Goal: Task Accomplishment & Management: Use online tool/utility

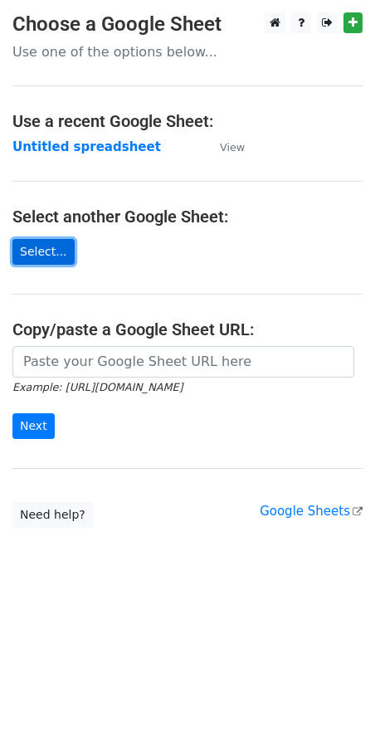
click at [44, 257] on link "Select..." at bounding box center [43, 252] width 62 height 26
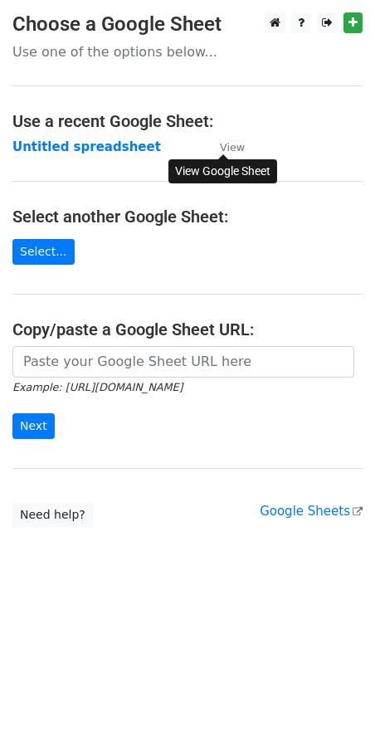
click at [231, 149] on small "View" at bounding box center [232, 147] width 25 height 12
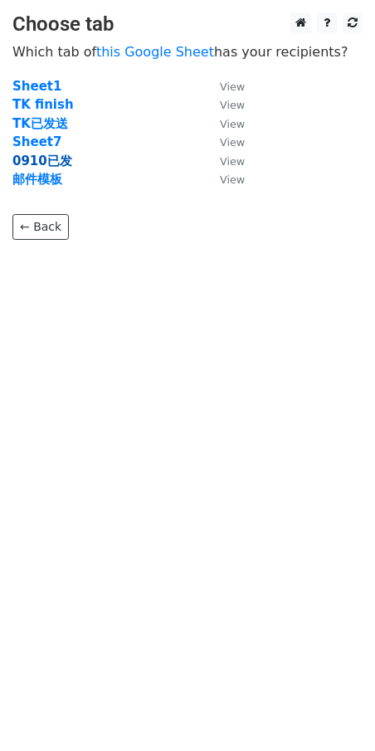
click at [54, 159] on strong "0910已发" at bounding box center [42, 161] width 60 height 15
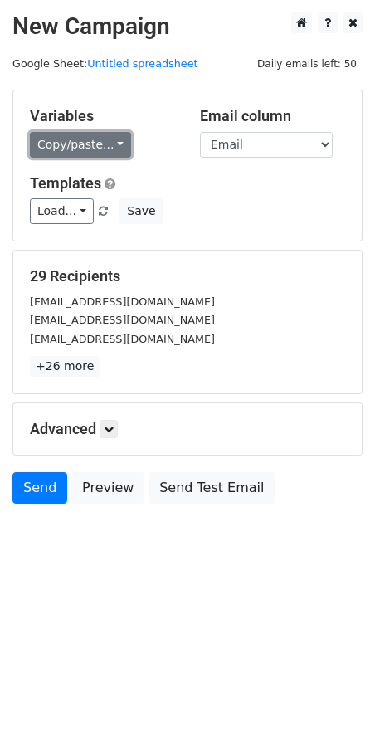
click at [80, 145] on link "Copy/paste..." at bounding box center [80, 145] width 101 height 26
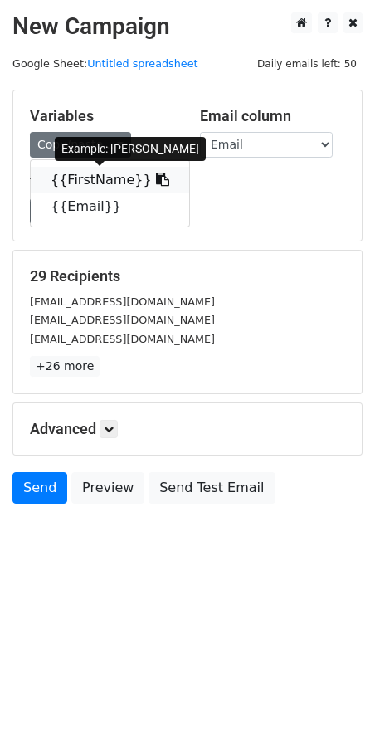
click at [110, 175] on link "{{FirstName}}" at bounding box center [110, 180] width 159 height 27
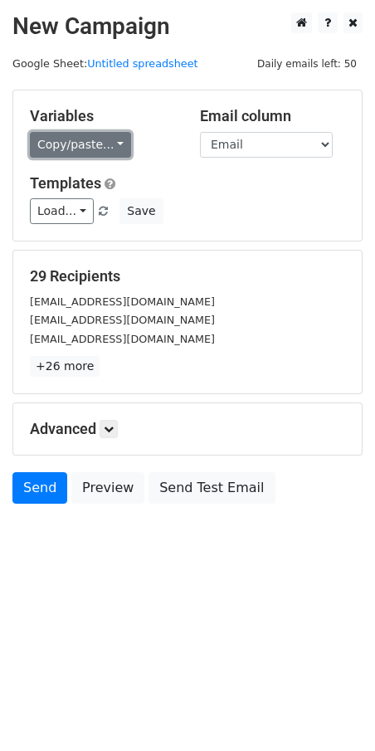
click at [105, 144] on link "Copy/paste..." at bounding box center [80, 145] width 101 height 26
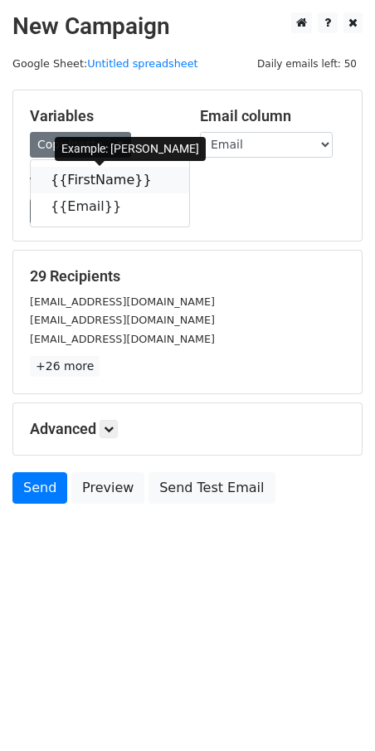
click at [105, 175] on link "{{FirstName}}" at bounding box center [110, 180] width 159 height 27
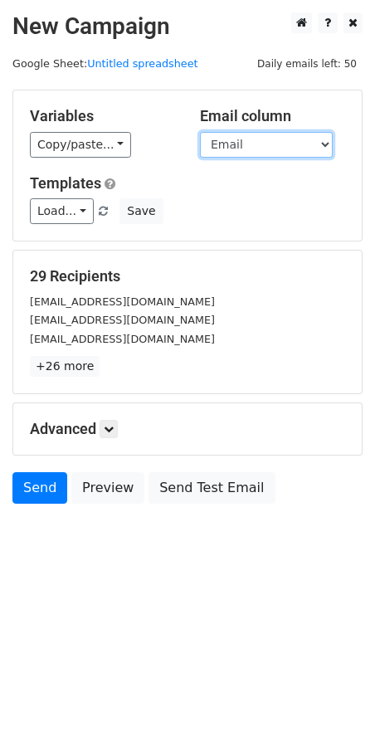
click at [266, 141] on select "FirstName Email" at bounding box center [266, 145] width 133 height 26
click at [263, 212] on div "Load... No templates saved Save" at bounding box center [187, 211] width 340 height 26
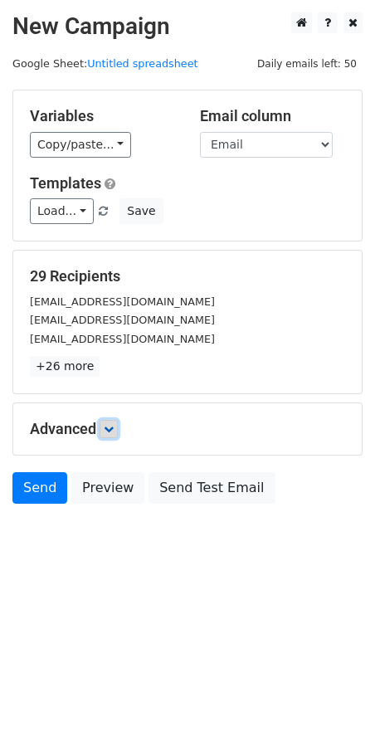
click at [114, 431] on icon at bounding box center [109, 429] width 10 height 10
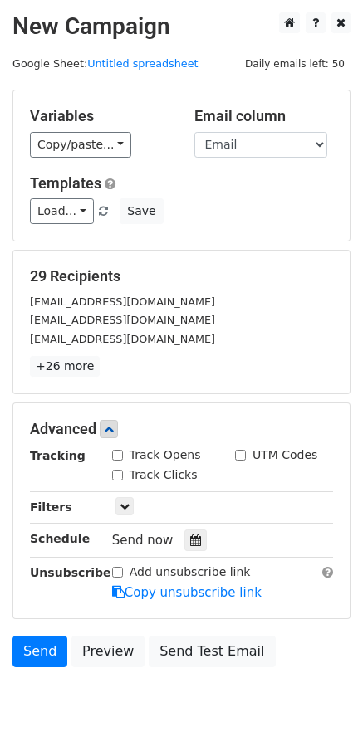
click at [117, 458] on input "Track Opens" at bounding box center [117, 455] width 11 height 11
checkbox input "true"
click at [117, 475] on input "Track Clicks" at bounding box center [117, 475] width 11 height 11
checkbox input "true"
click at [126, 505] on icon at bounding box center [125, 506] width 10 height 10
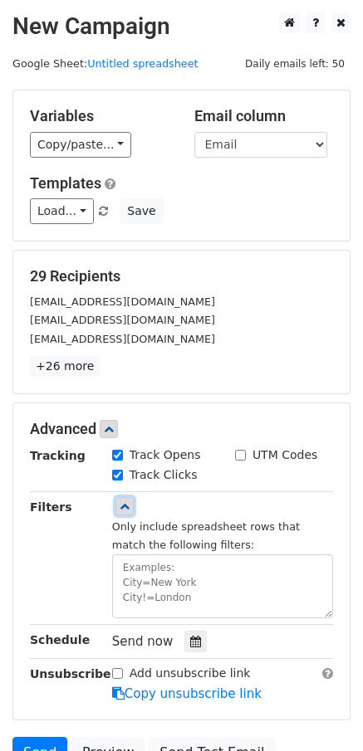
click at [129, 501] on icon at bounding box center [125, 506] width 10 height 10
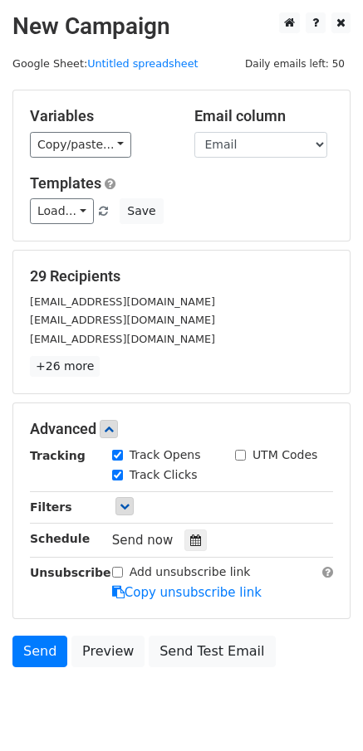
click at [118, 572] on input "Add unsubscribe link" at bounding box center [117, 572] width 11 height 11
click at [118, 571] on input "Add unsubscribe link" at bounding box center [117, 572] width 11 height 11
checkbox input "false"
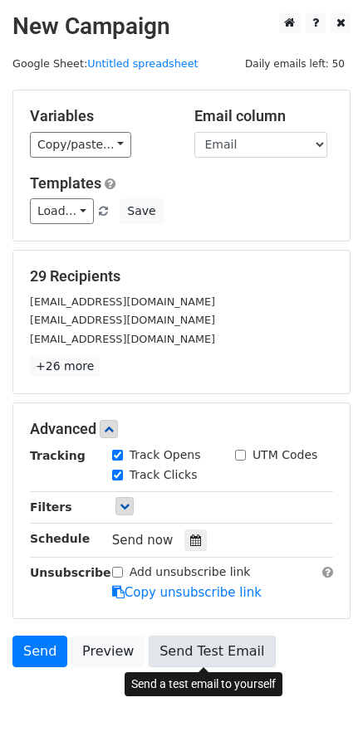
click at [212, 647] on link "Send Test Email" at bounding box center [212, 652] width 126 height 32
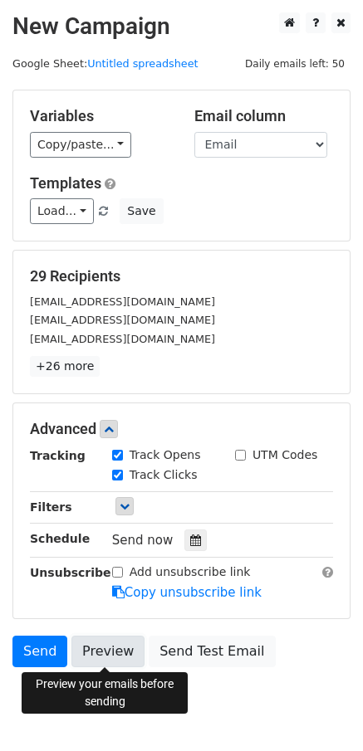
click at [106, 650] on link "Preview" at bounding box center [107, 652] width 73 height 32
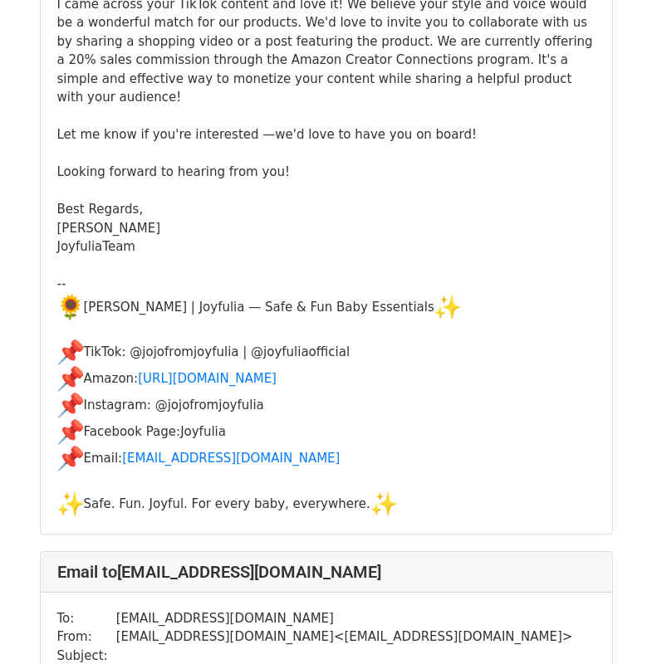
scroll to position [914, 0]
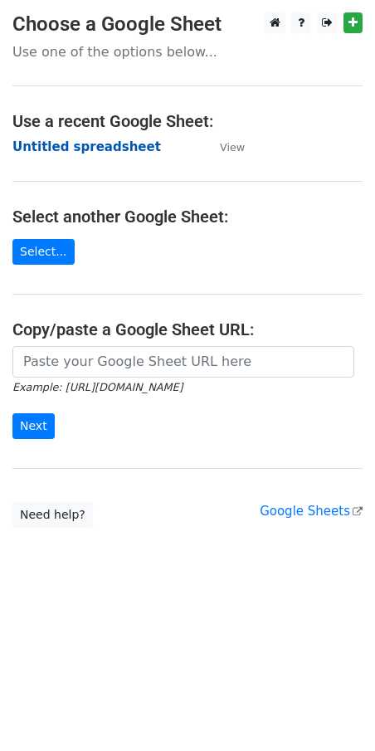
click at [113, 150] on strong "Untitled spreadsheet" at bounding box center [86, 146] width 149 height 15
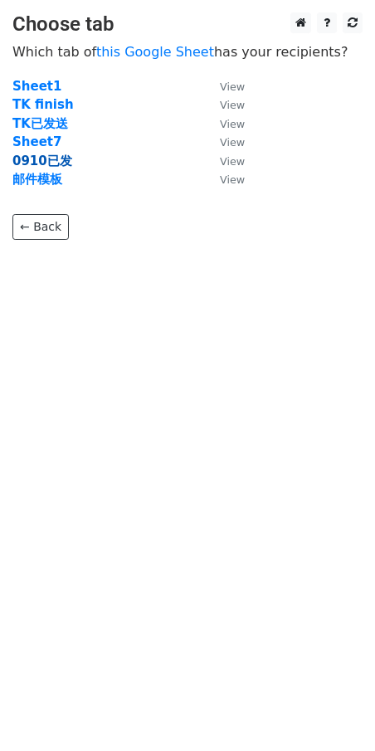
click at [40, 160] on strong "0910已发" at bounding box center [42, 161] width 60 height 15
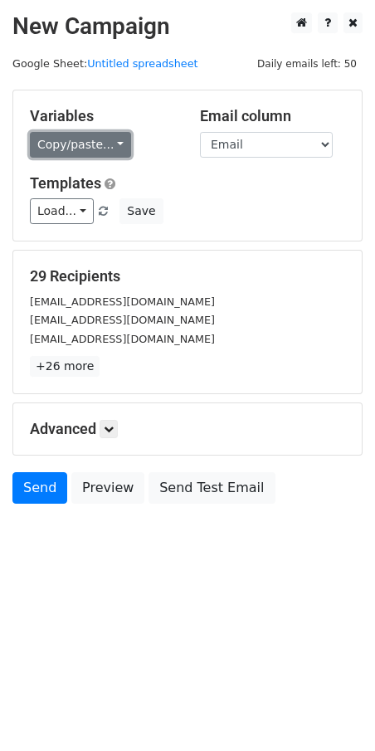
click at [71, 145] on link "Copy/paste..." at bounding box center [80, 145] width 101 height 26
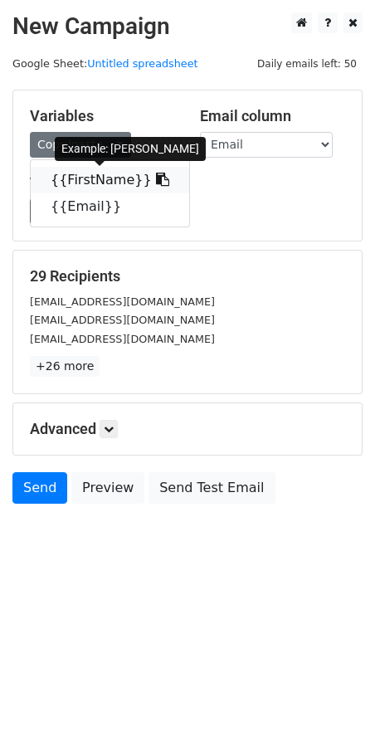
click at [92, 179] on link "{{FirstName}}" at bounding box center [110, 180] width 159 height 27
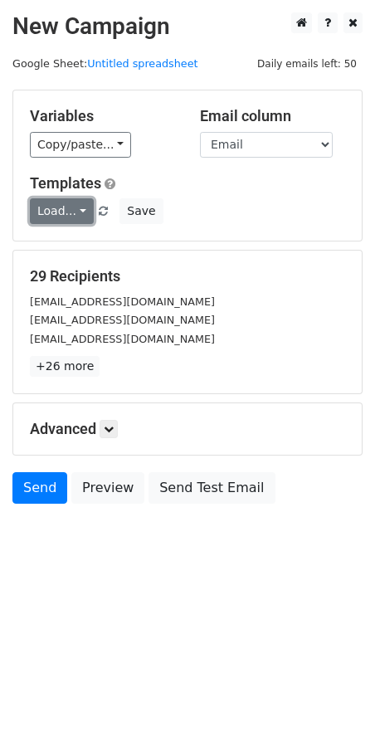
click at [57, 212] on link "Load..." at bounding box center [62, 211] width 64 height 26
click at [264, 206] on div "Load... No templates saved Save" at bounding box center [187, 211] width 340 height 26
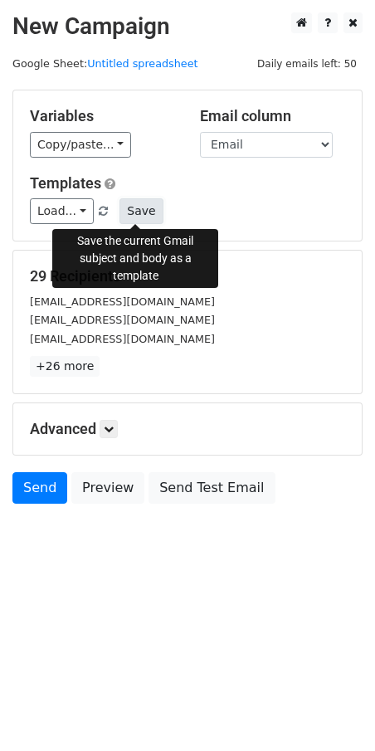
click at [133, 212] on button "Save" at bounding box center [141, 211] width 43 height 26
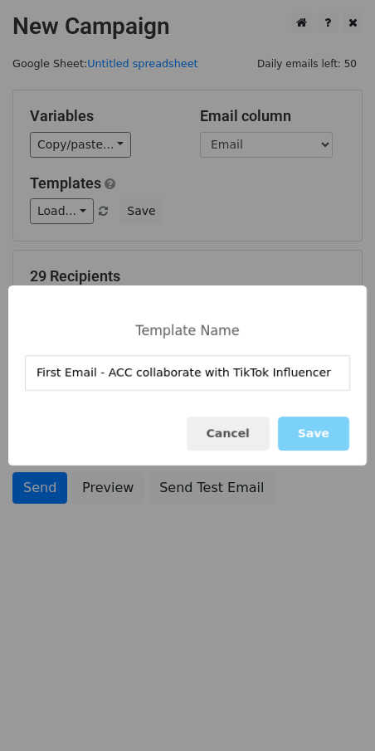
click at [134, 376] on input "First Email - ACC collaborate with TikTok Influencer" at bounding box center [187, 373] width 325 height 36
click at [325, 373] on input "First Email - ACC Collaborate with TikTok Influencer" at bounding box center [187, 373] width 325 height 36
type input "First Email - ACC Collaborate with TikTok Influencer"
click at [293, 406] on div "Cancel Save" at bounding box center [187, 434] width 359 height 64
click at [316, 433] on button "Save" at bounding box center [313, 434] width 71 height 34
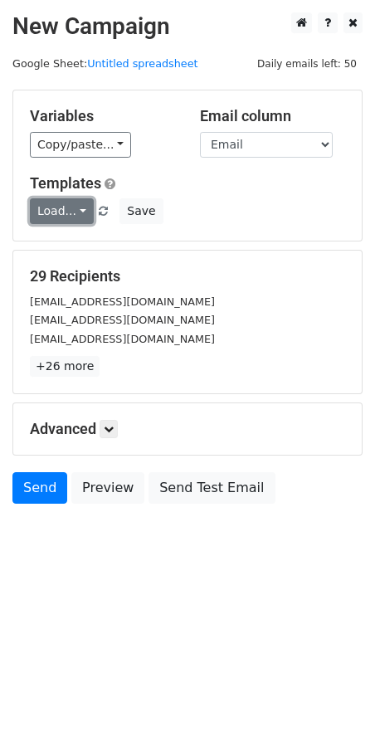
click at [63, 213] on link "Load..." at bounding box center [62, 211] width 64 height 26
click at [271, 207] on div "Load... No templates saved Save" at bounding box center [187, 211] width 340 height 26
click at [114, 430] on icon at bounding box center [109, 429] width 10 height 10
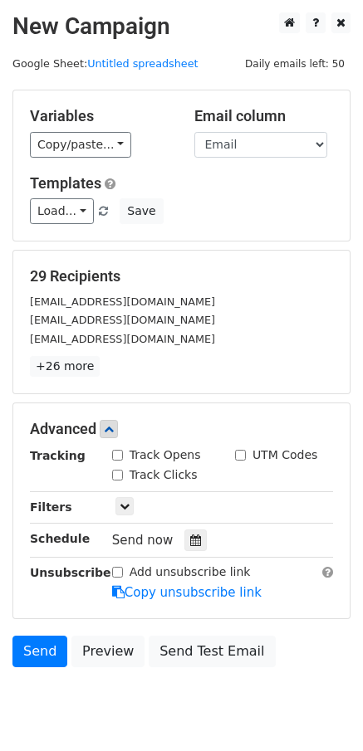
click at [118, 460] on input "Track Opens" at bounding box center [117, 455] width 11 height 11
checkbox input "true"
click at [120, 481] on div "Track Clicks" at bounding box center [154, 474] width 85 height 17
click at [119, 475] on input "Track Clicks" at bounding box center [117, 475] width 11 height 11
checkbox input "true"
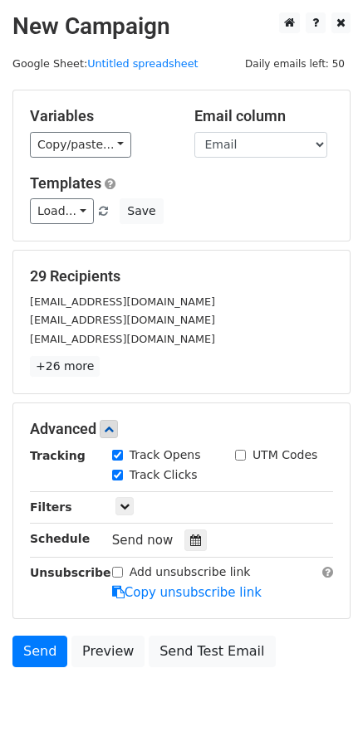
click at [116, 571] on input "Add unsubscribe link" at bounding box center [117, 572] width 11 height 11
checkbox input "true"
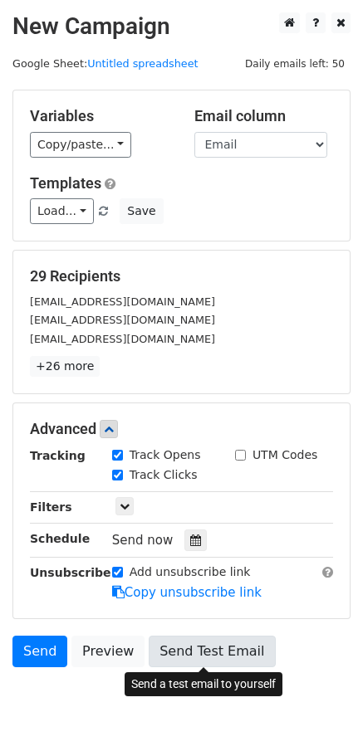
scroll to position [57, 0]
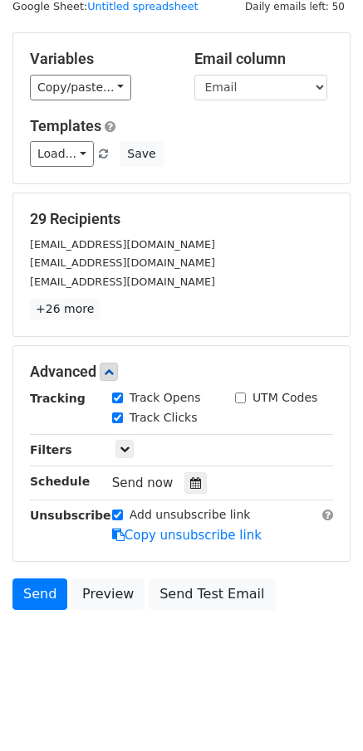
click at [146, 652] on body "New Campaign Daily emails left: 50 Google Sheet: Untitled spreadsheet Variables…" at bounding box center [181, 320] width 363 height 730
click at [178, 539] on link "Copy unsubscribe link" at bounding box center [186, 535] width 149 height 15
click at [43, 593] on link "Send" at bounding box center [39, 595] width 55 height 32
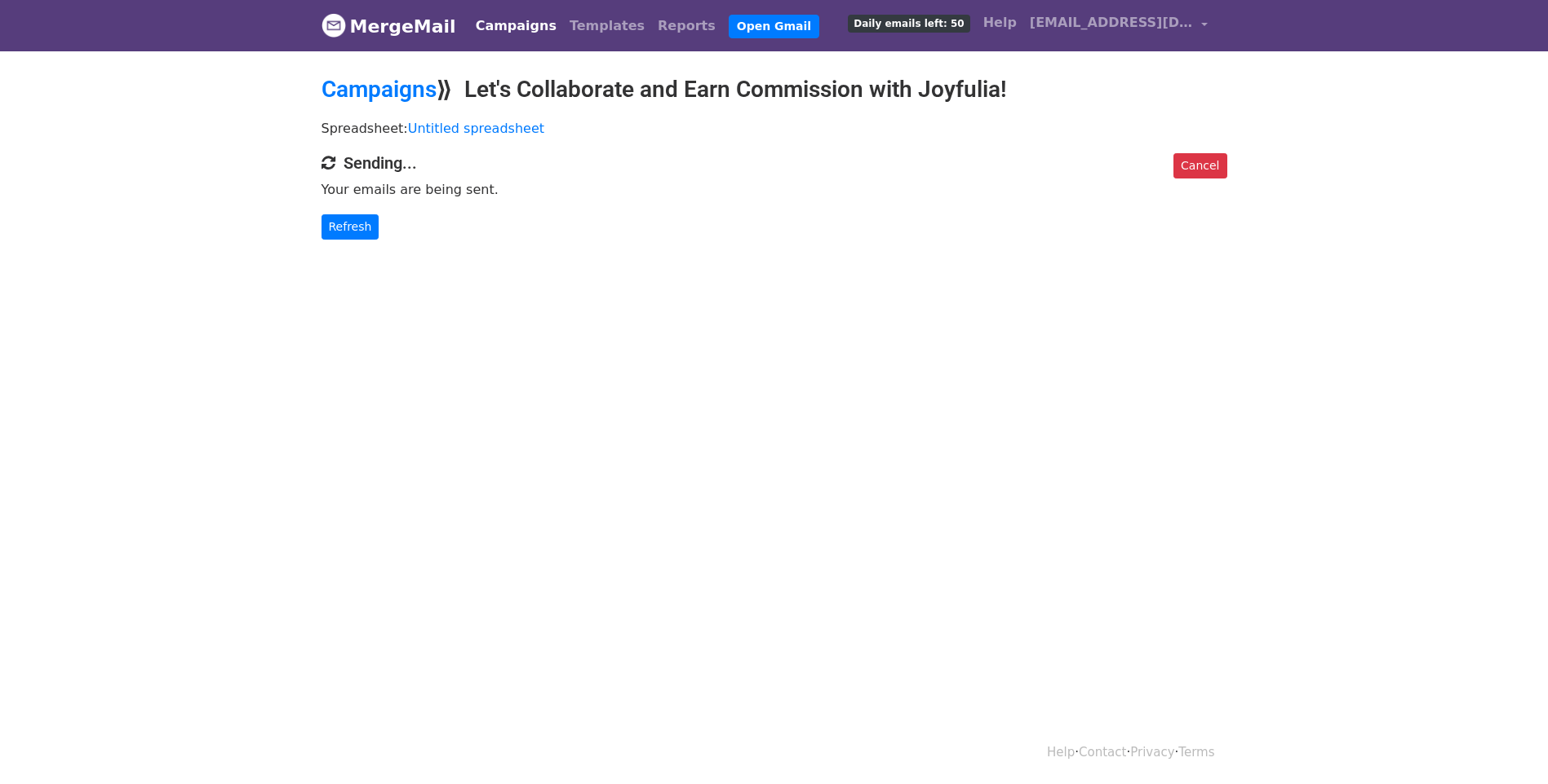
click at [609, 253] on body "MergeMail Campaigns Templates Reports Open Gmail Daily emails left: 50 Help [EM…" at bounding box center [774, 152] width 1548 height 305
click at [333, 225] on link "Refresh" at bounding box center [350, 227] width 58 height 26
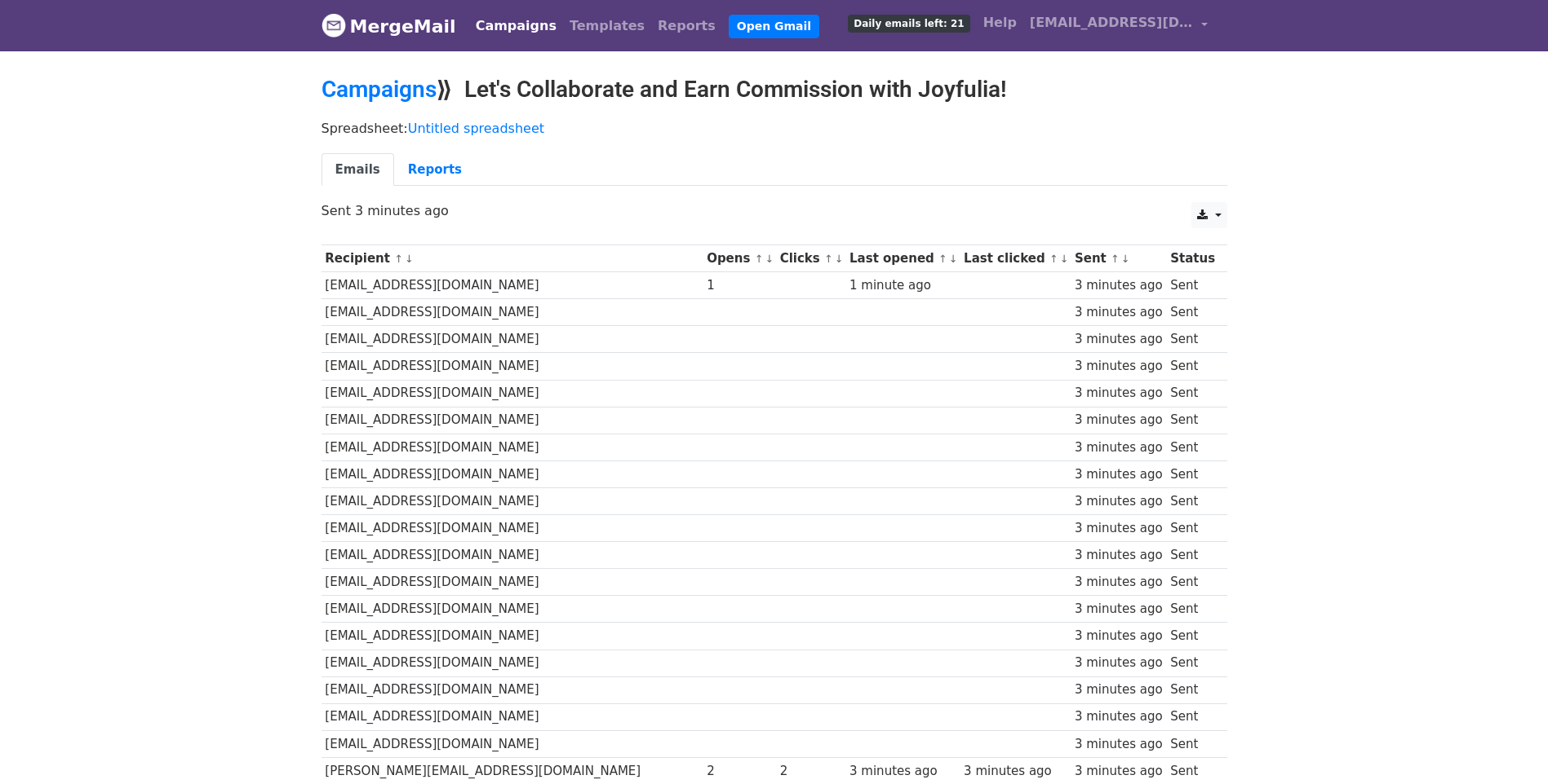
click at [200, 422] on body "MergeMail Campaigns Templates Reports Open Gmail Daily emails left: 21 Help [EM…" at bounding box center [774, 575] width 1548 height 1150
click at [198, 430] on body "MergeMail Campaigns Templates Reports Open Gmail Daily emails left: 21 Help [EM…" at bounding box center [774, 575] width 1548 height 1150
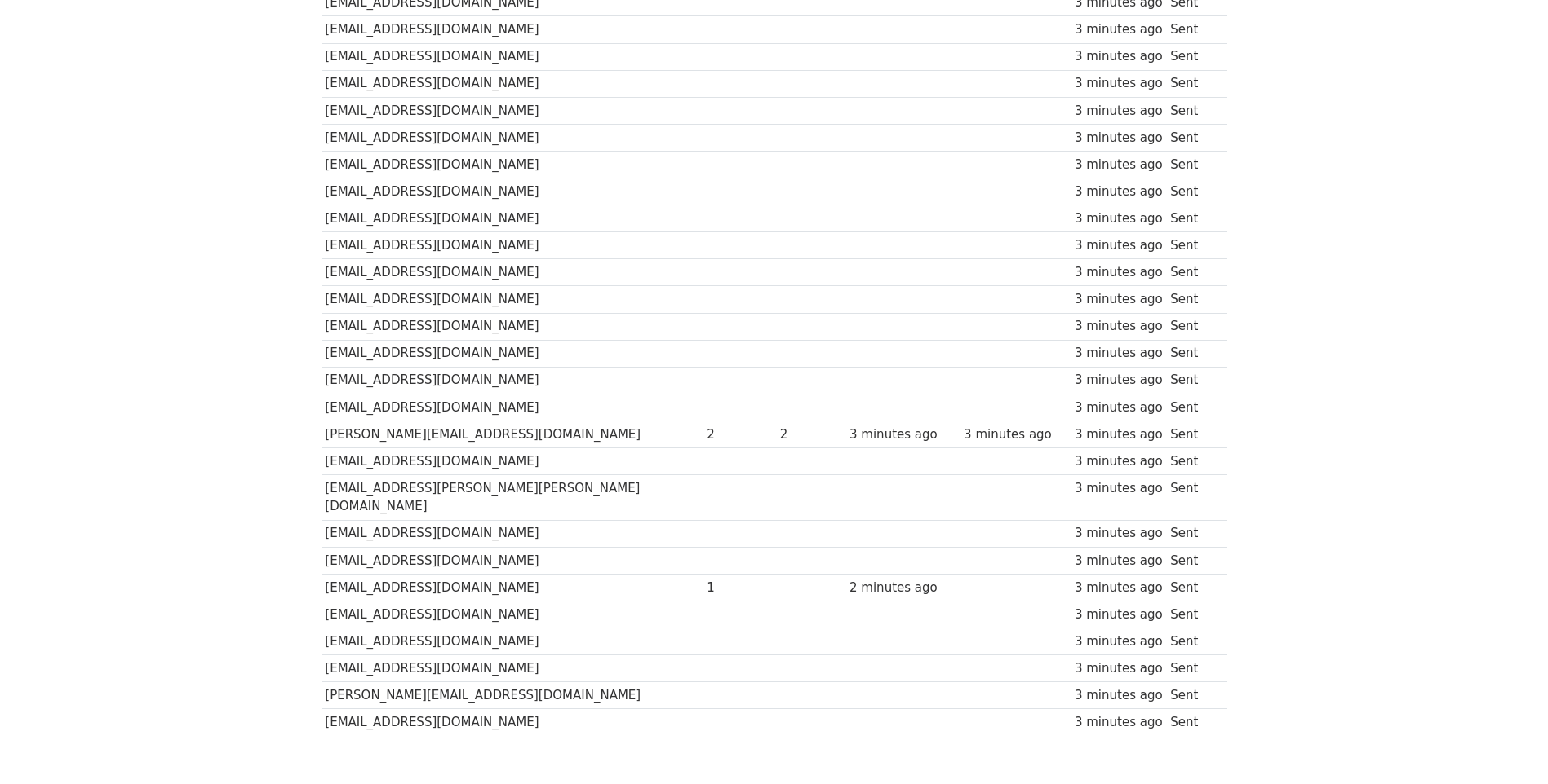
drag, startPoint x: 1347, startPoint y: 513, endPoint x: 1335, endPoint y: 512, distance: 12.0
click at [1346, 513] on body "MergeMail Campaigns Templates Reports Open Gmail Daily emails left: 21 Help [EM…" at bounding box center [774, 238] width 1548 height 1150
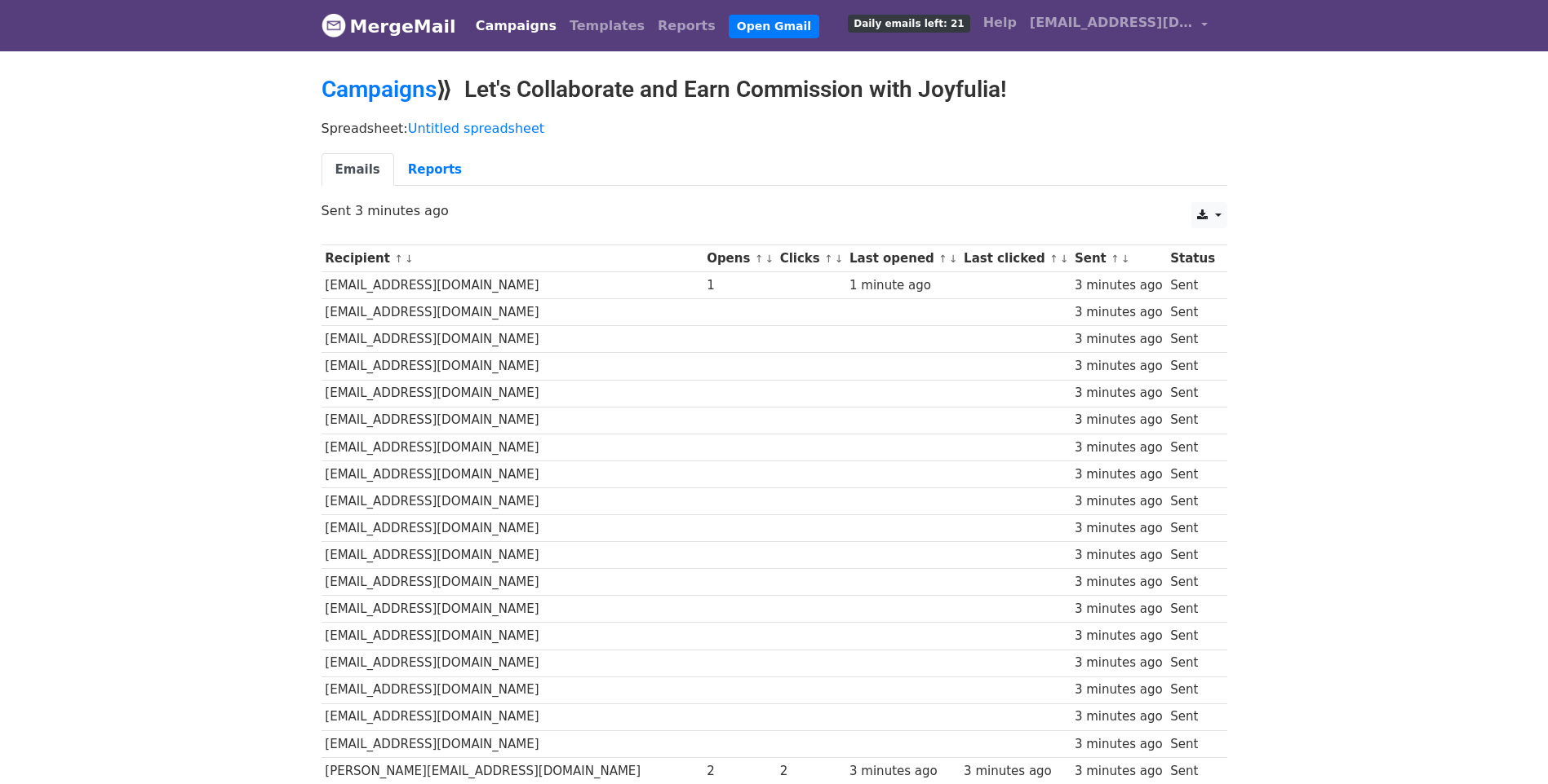
click at [591, 161] on ul "Emails Reports" at bounding box center [774, 170] width 905 height 33
click at [427, 170] on link "Reports" at bounding box center [434, 170] width 82 height 33
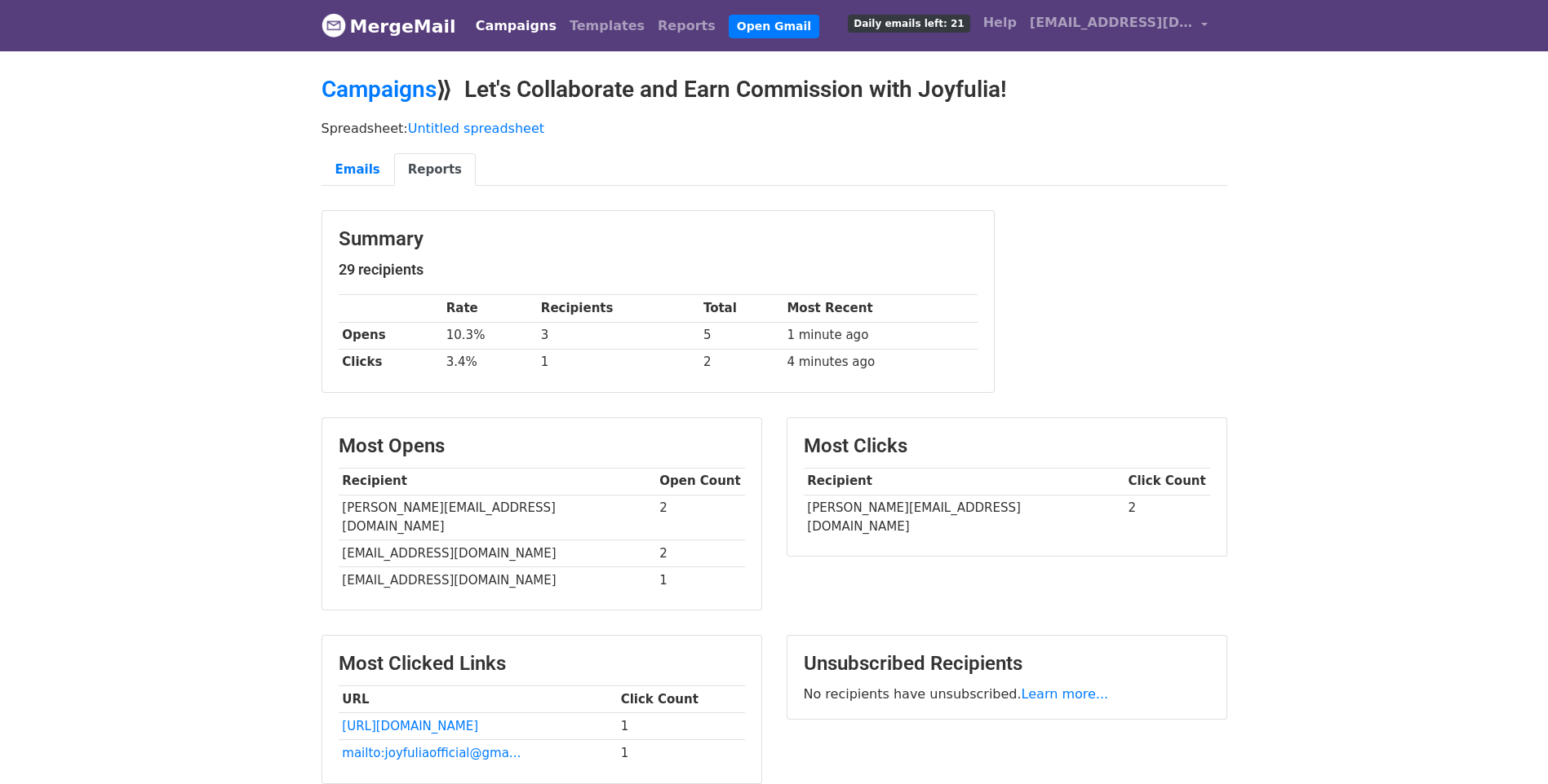
click at [1257, 336] on body "MergeMail Campaigns Templates Reports Open Gmail Daily emails left: 21 Help joy…" at bounding box center [774, 432] width 1548 height 866
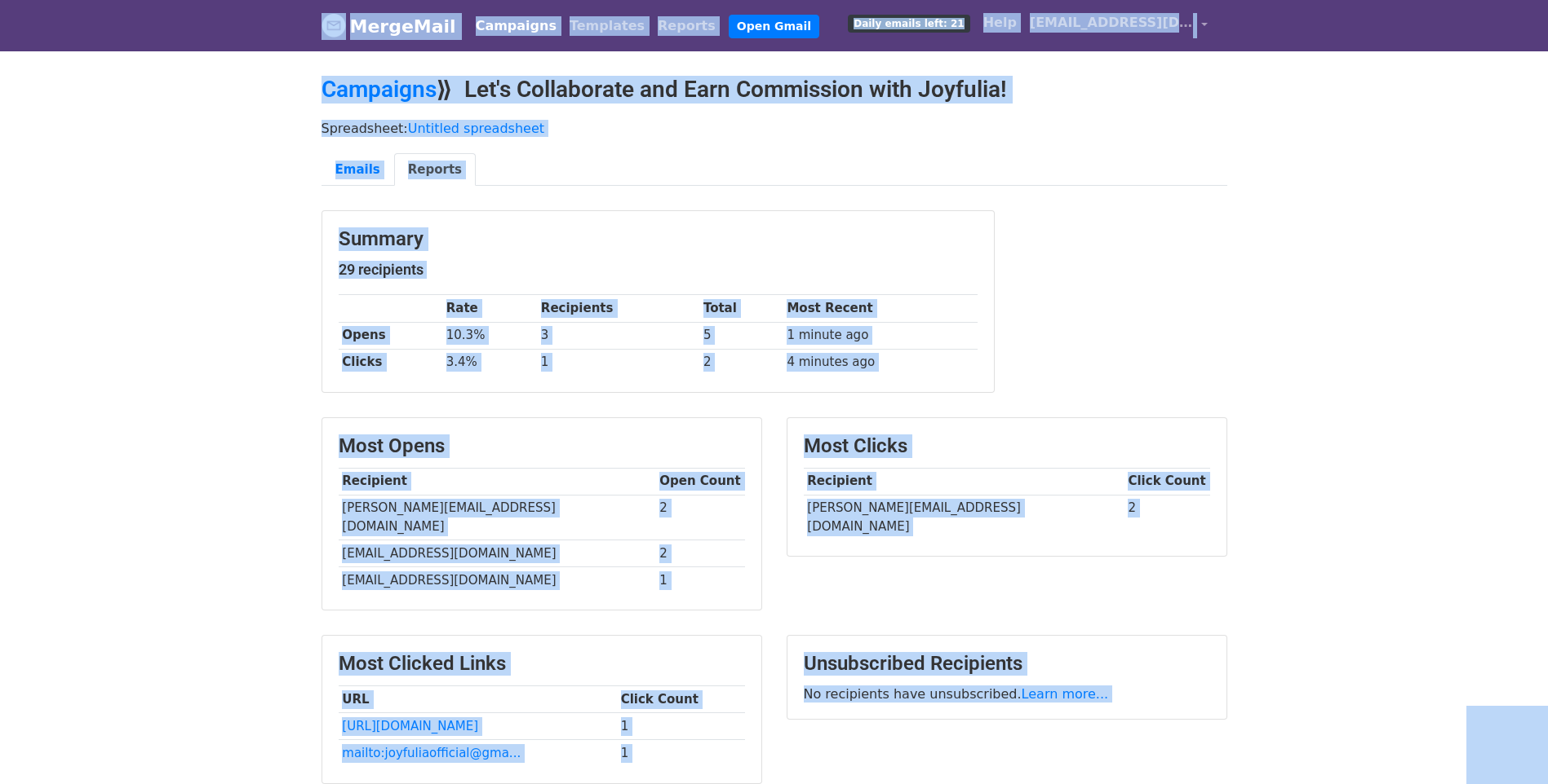
click at [301, 165] on body "MergeMail Campaigns Templates Reports Open Gmail Daily emails left: 21 Help joy…" at bounding box center [774, 432] width 1548 height 866
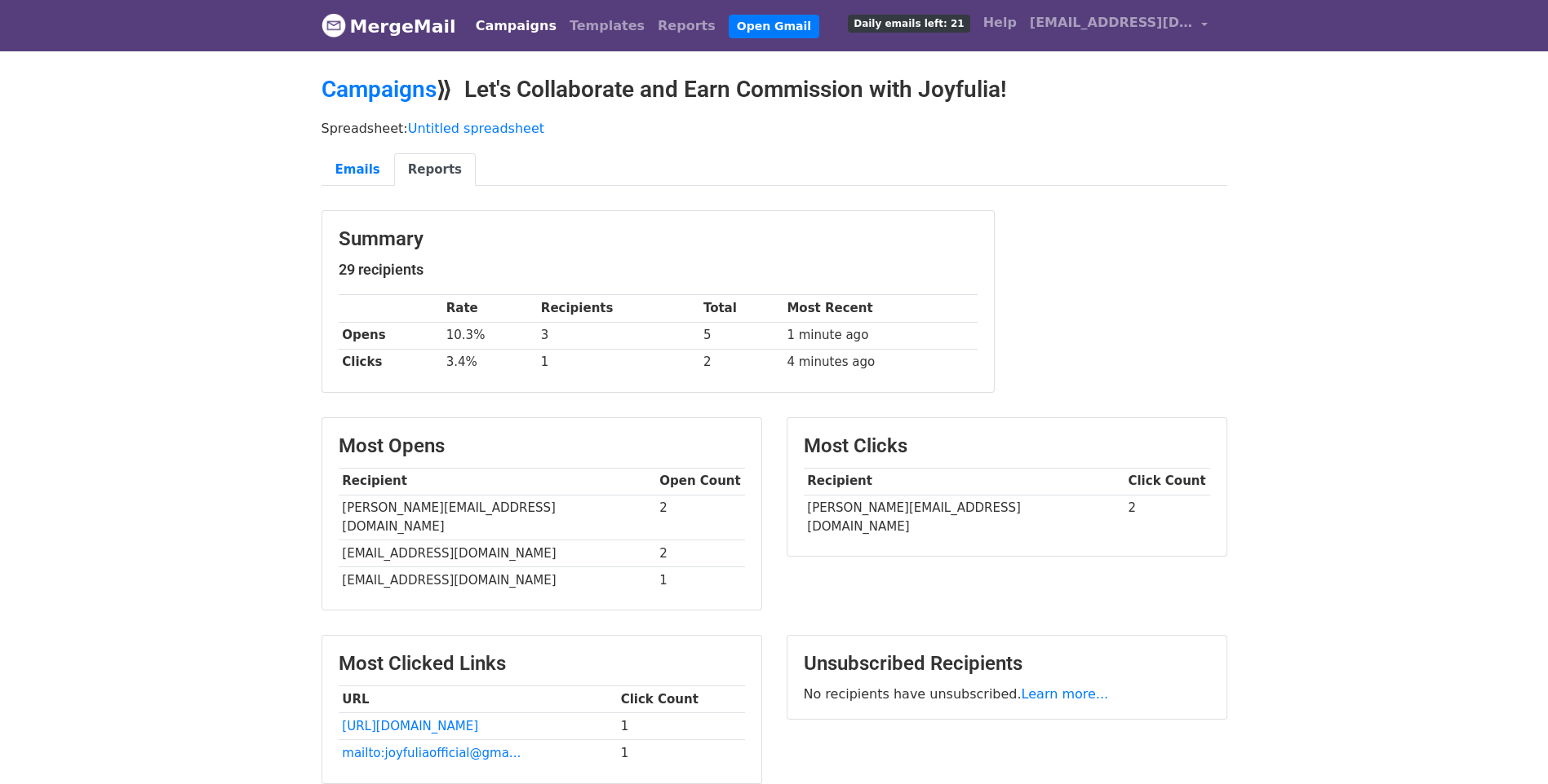
click at [208, 365] on body "MergeMail Campaigns Templates Reports Open Gmail Daily emails left: 21 Help joy…" at bounding box center [774, 432] width 1548 height 866
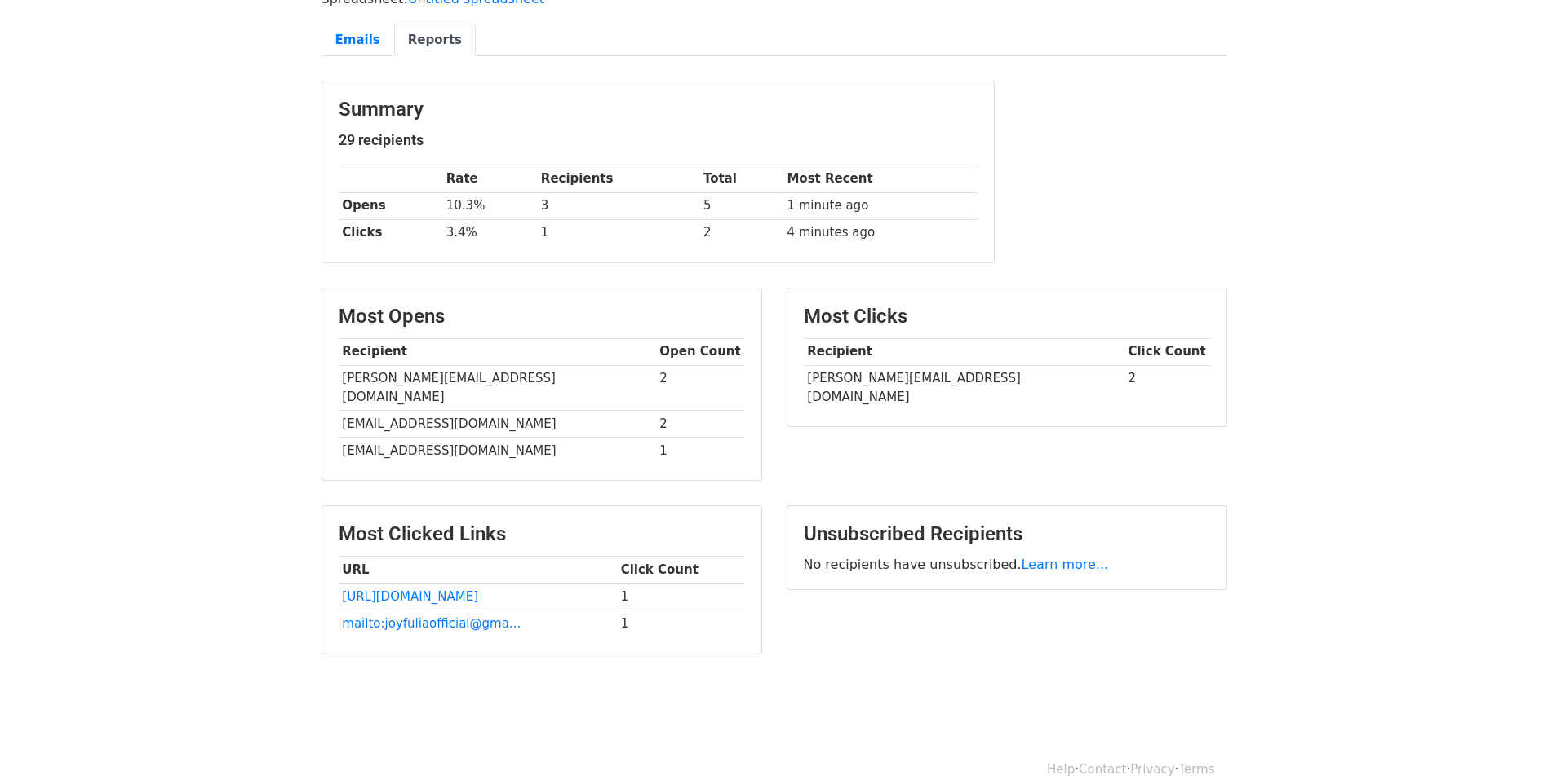
scroll to position [48, 0]
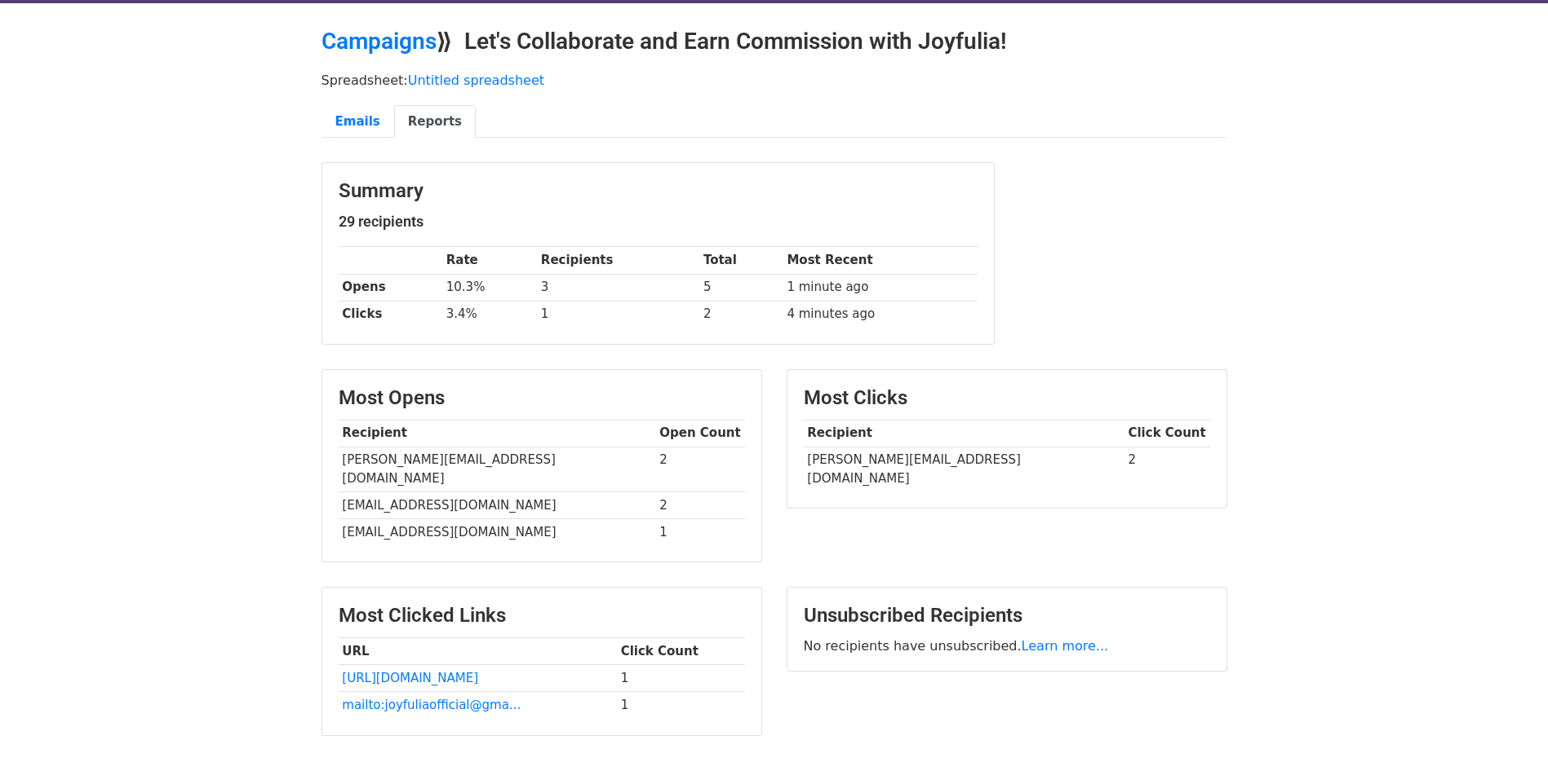
click at [164, 546] on body "MergeMail Campaigns Templates Reports Open Gmail Daily emails left: 21 Help joy…" at bounding box center [774, 384] width 1548 height 866
click at [348, 123] on link "Emails" at bounding box center [358, 122] width 73 height 33
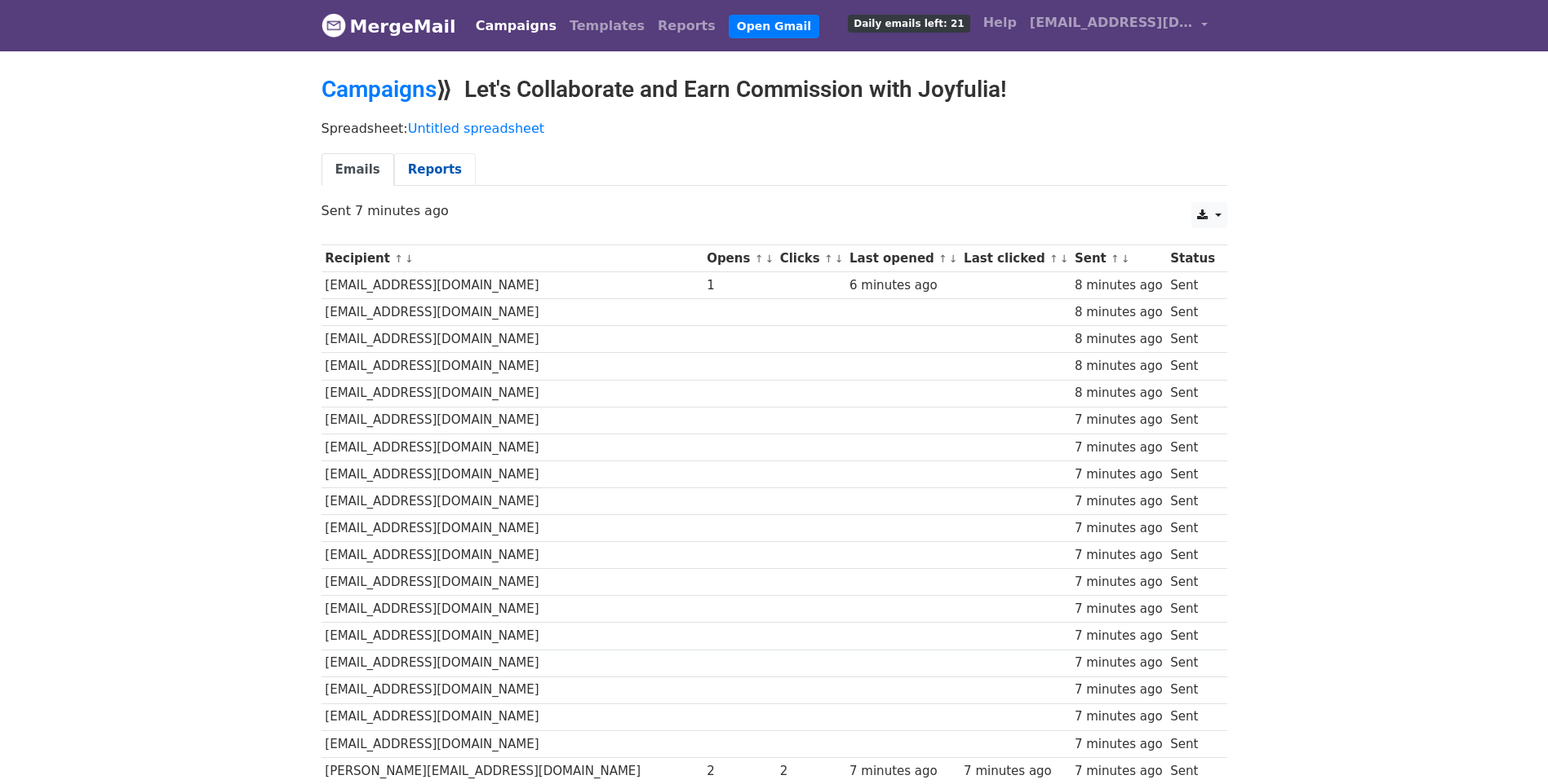
click at [426, 167] on link "Reports" at bounding box center [434, 170] width 82 height 33
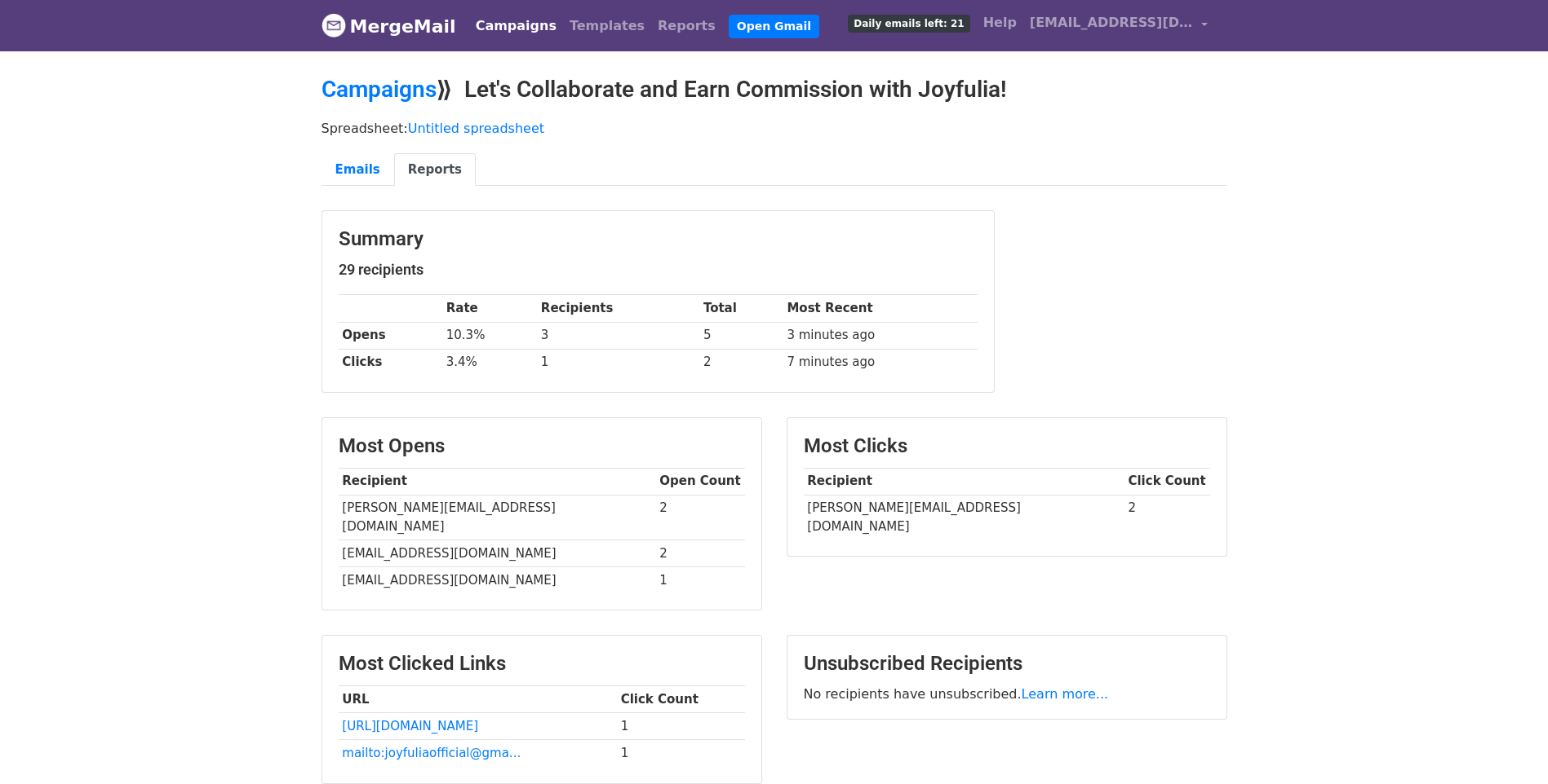
click at [1408, 438] on body "MergeMail Campaigns Templates Reports Open Gmail Daily emails left: 21 Help [EM…" at bounding box center [774, 432] width 1548 height 866
click at [1395, 429] on body "MergeMail Campaigns Templates Reports Open Gmail Daily emails left: 21 Help joy…" at bounding box center [774, 432] width 1548 height 866
click at [223, 219] on body "MergeMail Campaigns Templates Reports Open Gmail Daily emails left: 21 Help joy…" at bounding box center [774, 432] width 1548 height 866
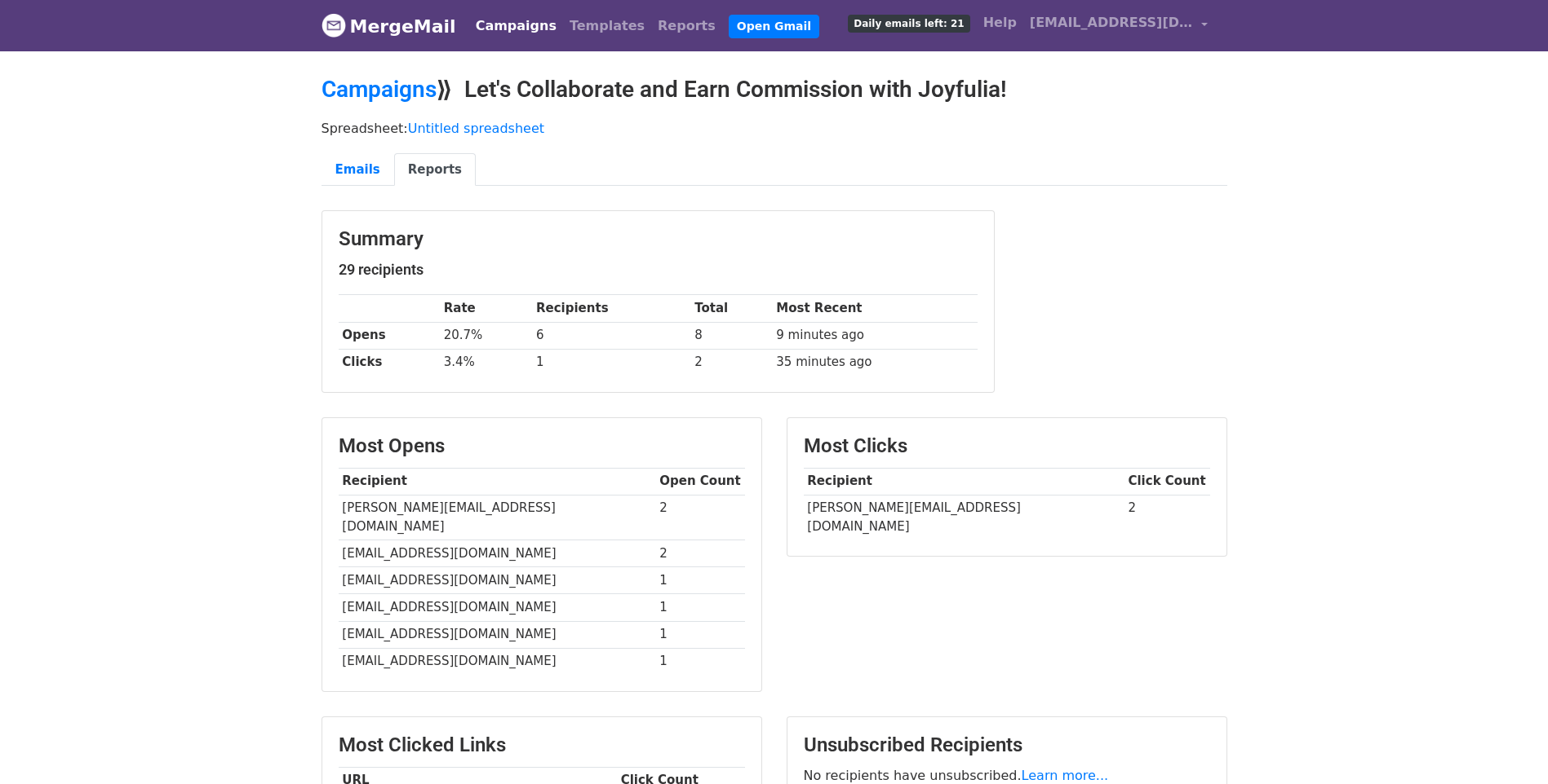
click at [209, 381] on body "MergeMail Campaigns Templates Reports Open Gmail Daily emails left: 21 Help [EM…" at bounding box center [774, 474] width 1548 height 947
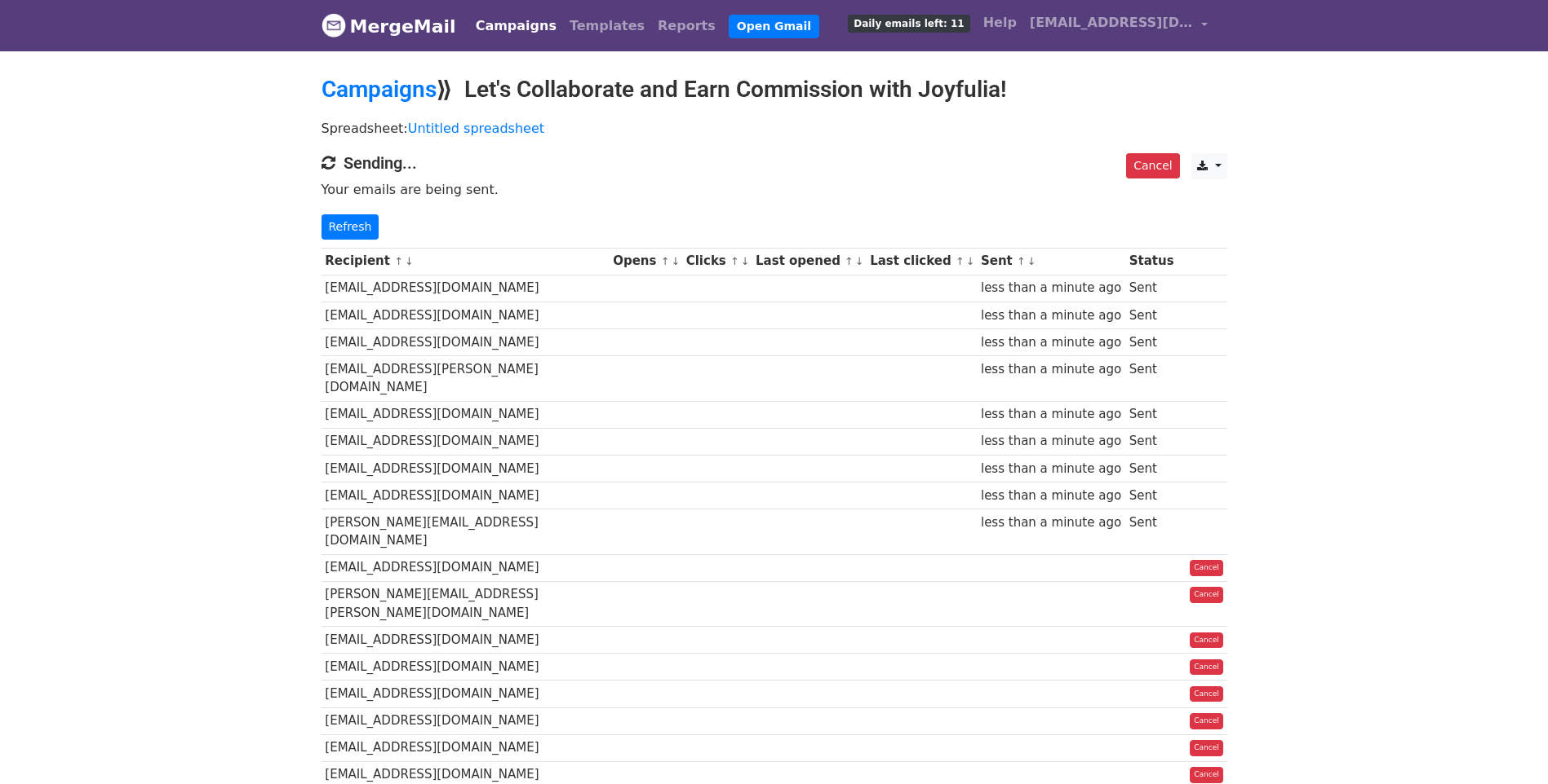
click at [1390, 342] on body "MergeMail Campaigns Templates Reports Open Gmail Daily emails left: 11 Help [EM…" at bounding box center [774, 460] width 1548 height 921
click at [340, 229] on link "Refresh" at bounding box center [350, 227] width 58 height 26
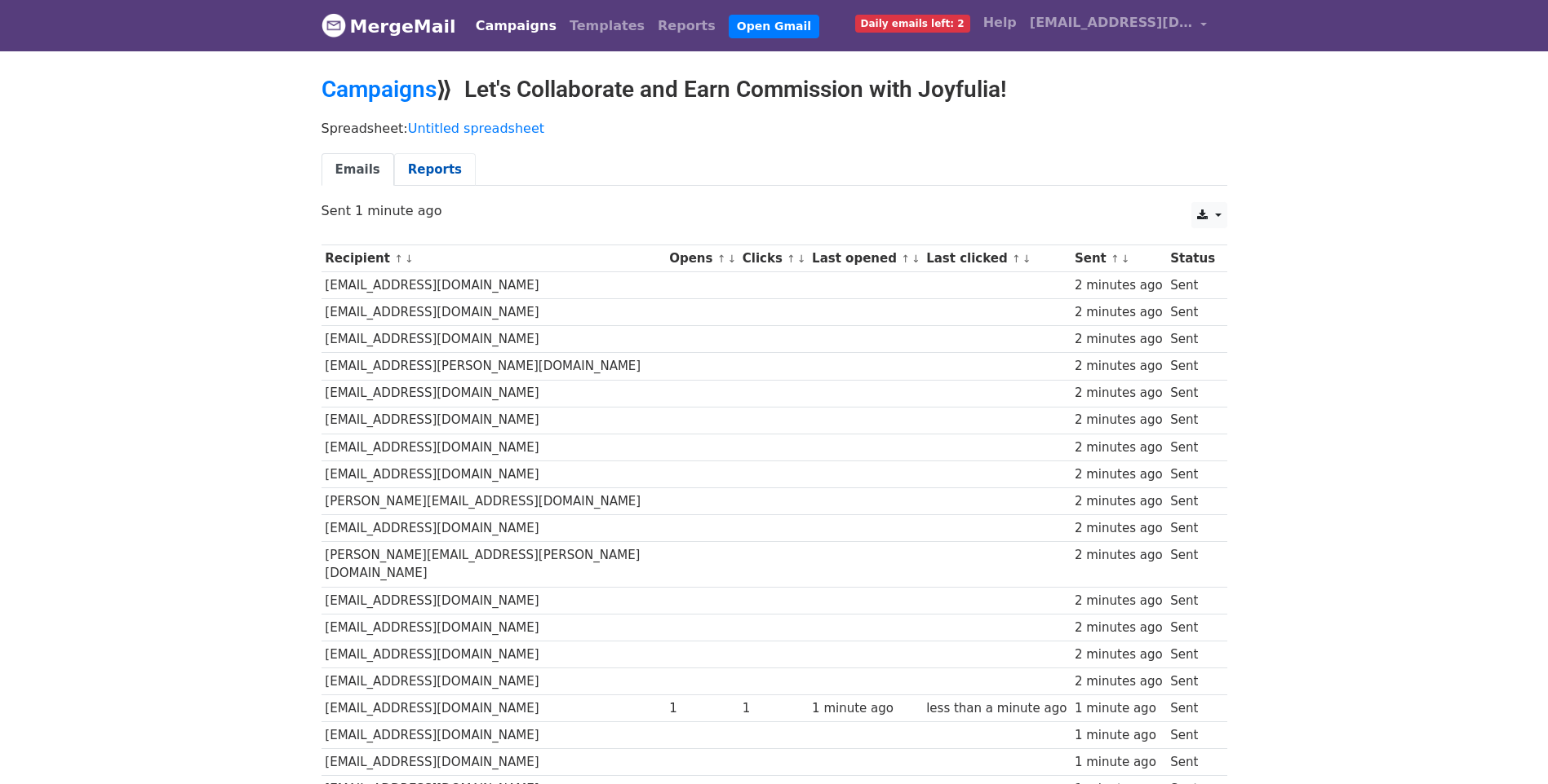
click at [438, 164] on link "Reports" at bounding box center [434, 170] width 82 height 33
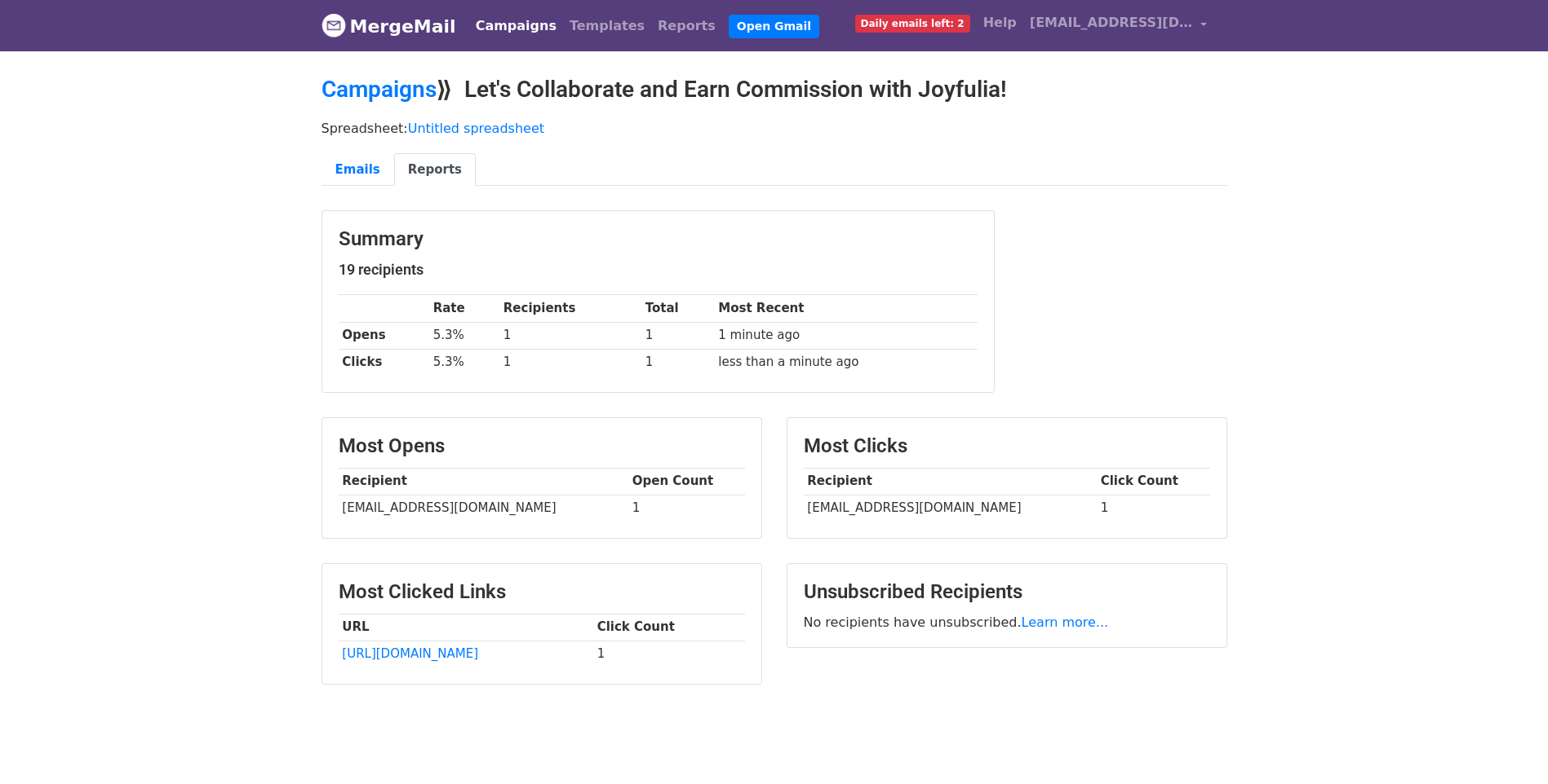
click at [172, 449] on body "MergeMail Campaigns Templates Reports Open Gmail Daily emails left: 2 Help [EMA…" at bounding box center [774, 383] width 1548 height 766
